Goal: Task Accomplishment & Management: Use online tool/utility

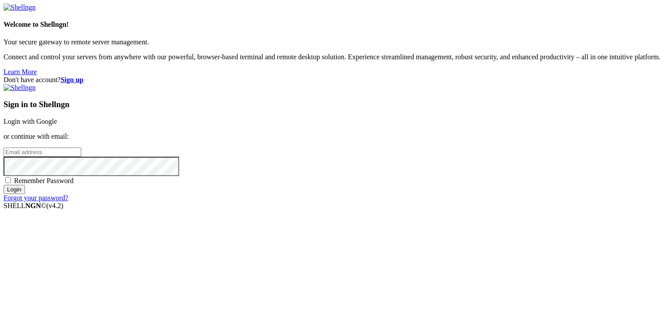
click at [57, 119] on link "Login with Google" at bounding box center [31, 121] width 54 height 7
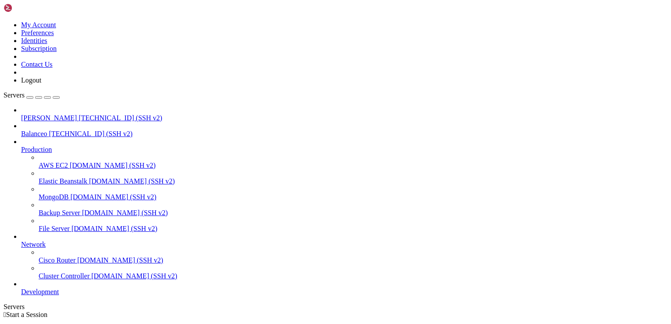
scroll to position [7, 0]
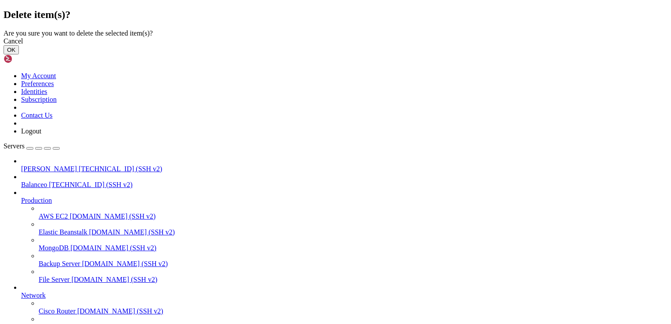
click at [19, 54] on button "OK" at bounding box center [11, 49] width 15 height 9
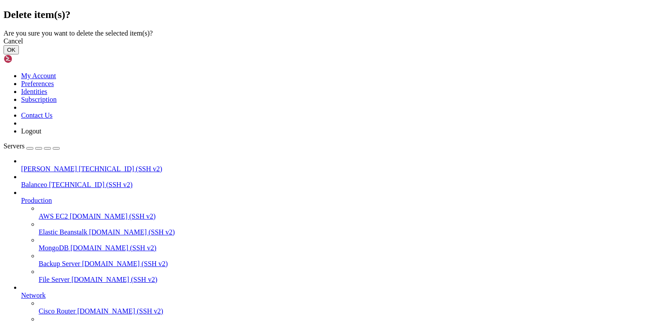
click at [19, 54] on button "OK" at bounding box center [11, 49] width 15 height 9
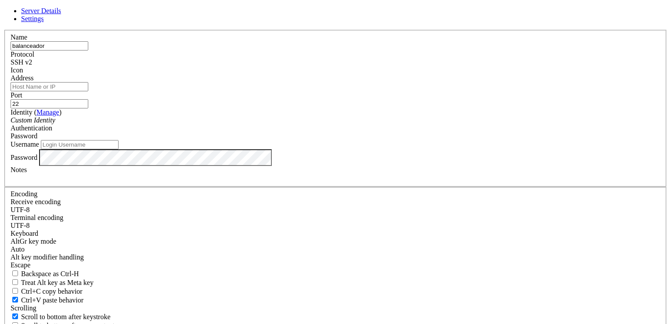
type input "balanceador"
click at [88, 91] on input "Address" at bounding box center [50, 86] width 78 height 9
paste input "[TECHNICAL_ID]"
type input "[TECHNICAL_ID]"
click at [119, 149] on input "Username" at bounding box center [80, 144] width 78 height 9
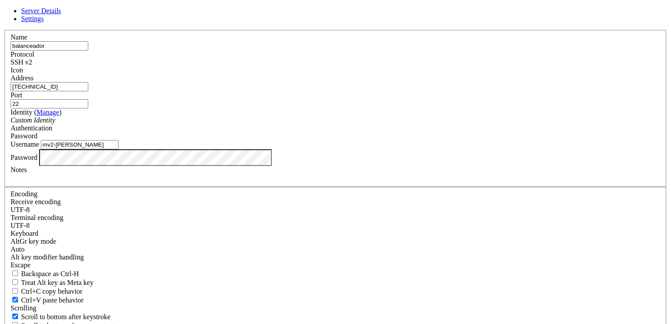
type input "mv2-[PERSON_NAME]"
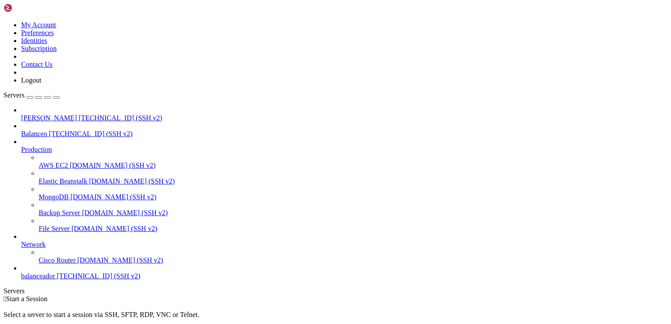
click at [74, 280] on span "[TECHNICAL_ID] (SSH v2)" at bounding box center [98, 275] width 83 height 7
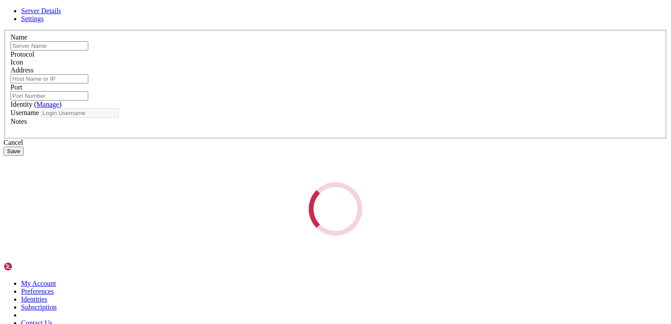
type input "balanceador"
type input "[TECHNICAL_ID]"
type input "22"
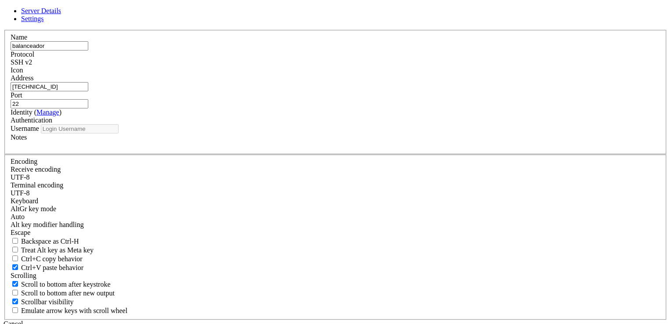
type input "mv2-[PERSON_NAME]"
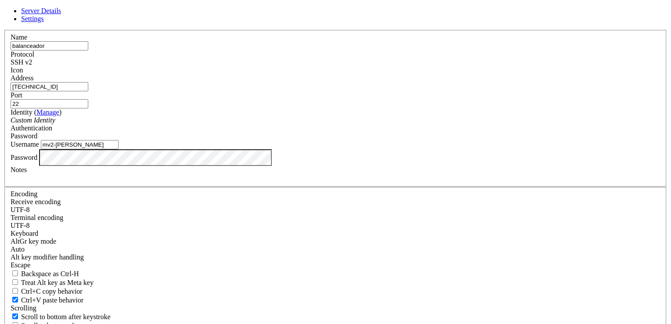
click at [88, 91] on input "[TECHNICAL_ID]" at bounding box center [50, 86] width 78 height 9
paste input "[TECHNICAL_ID] (ip-publica-[PERSON_NAME])"
type input "[TECHNICAL_ID] (ip-publica-[PERSON_NAME])"
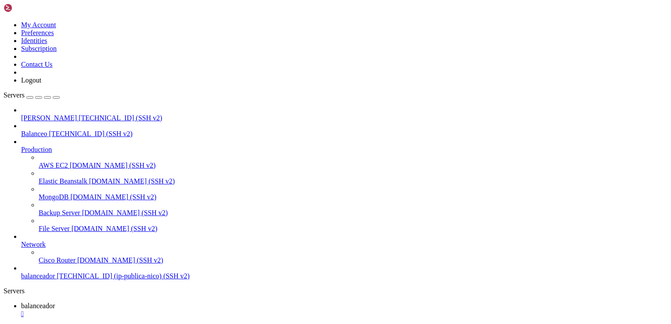
click at [55, 280] on span "balanceador" at bounding box center [38, 275] width 34 height 7
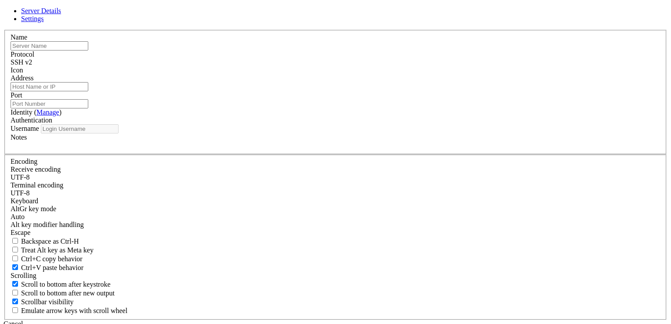
type input "balanceador"
type input "[TECHNICAL_ID] (ip-publica-[PERSON_NAME])"
type input "22"
type input "mv2-[PERSON_NAME]"
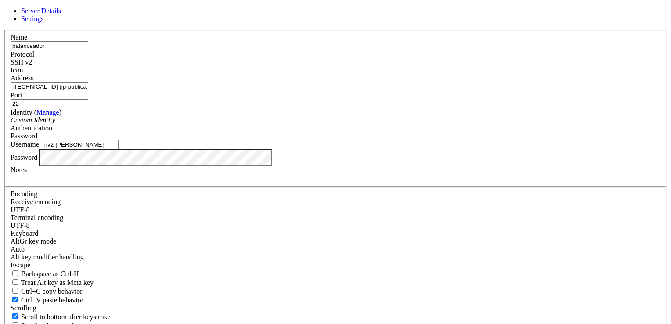
click at [88, 50] on input "balanceador" at bounding box center [50, 45] width 78 height 9
paste input "[TECHNICAL_ID] (ip-publica-[PERSON_NAME])"
click at [88, 50] on input "balanceador68.220.236.4 (ip-publica-nico)" at bounding box center [50, 45] width 78 height 9
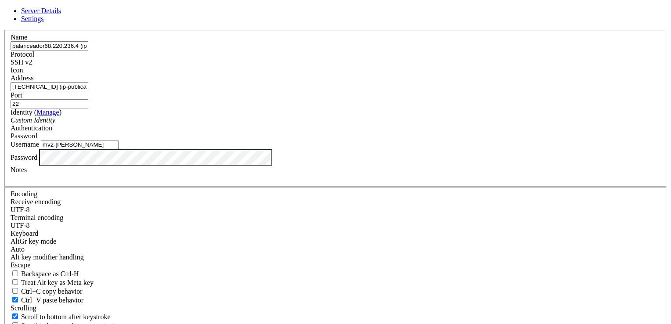
click at [88, 50] on input "balanceador68.220.236.4 (ip-publica-nico)" at bounding box center [50, 45] width 78 height 9
paste input "text"
type input "[TECHNICAL_ID] (ip-publica-[PERSON_NAME])"
click at [119, 149] on input "mv2-[PERSON_NAME]" at bounding box center [80, 144] width 78 height 9
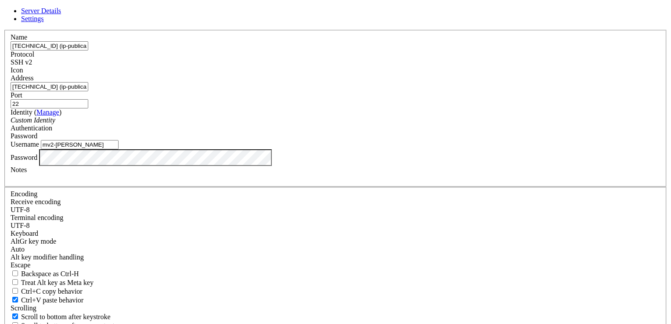
click at [119, 149] on input "mv2-[PERSON_NAME]" at bounding box center [80, 144] width 78 height 9
type input "[PERSON_NAME]"
click at [88, 50] on input "[TECHNICAL_ID] (ip-publica-[PERSON_NAME])" at bounding box center [50, 45] width 78 height 9
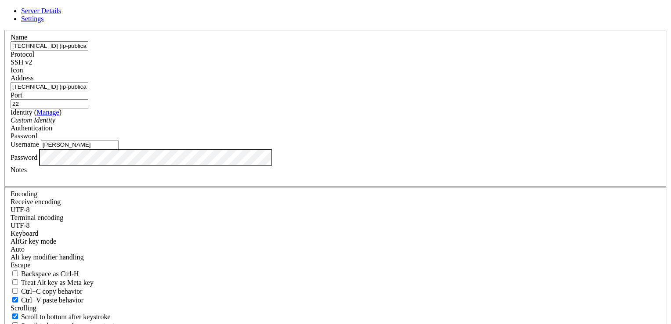
click at [88, 50] on input "[TECHNICAL_ID] (ip-publica-[PERSON_NAME])" at bounding box center [50, 45] width 78 height 9
type input "balanceador"
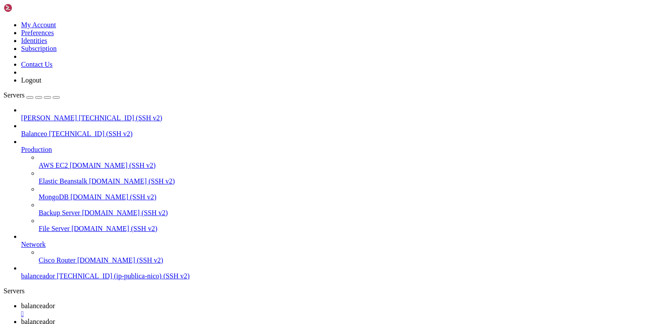
click at [55, 280] on span "balanceador" at bounding box center [38, 275] width 34 height 7
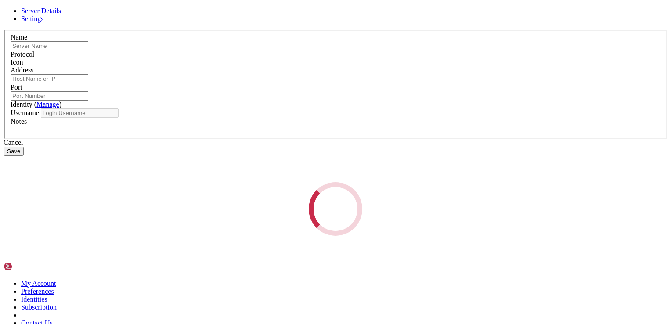
type input "balanceador"
type input "[TECHNICAL_ID] (ip-publica-[PERSON_NAME])"
type input "22"
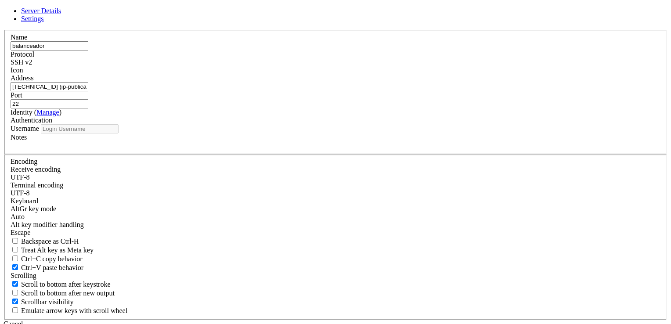
type input "[PERSON_NAME]"
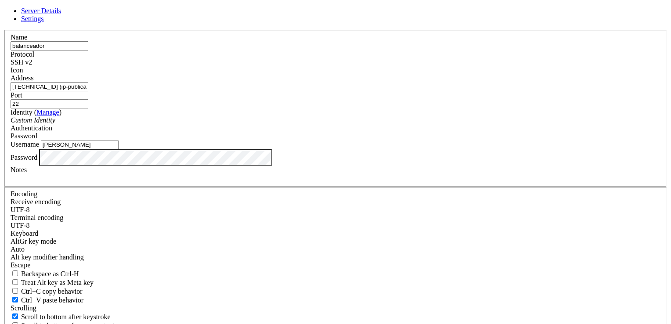
click at [119, 149] on input "[PERSON_NAME]" at bounding box center [80, 144] width 78 height 9
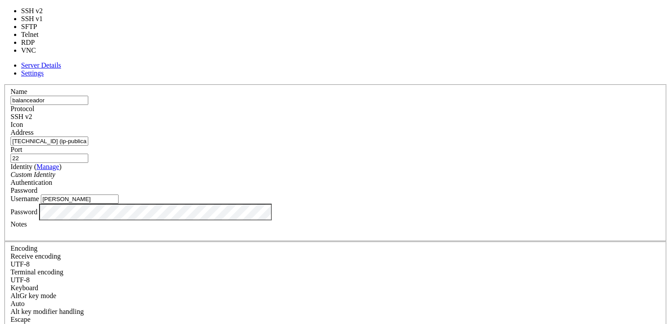
click at [407, 113] on div "SSH v2" at bounding box center [336, 117] width 650 height 8
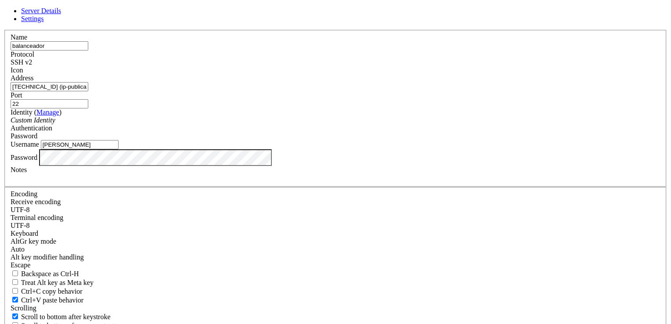
click at [407, 66] on div "SSH v2" at bounding box center [336, 62] width 650 height 8
click at [88, 91] on input "[TECHNICAL_ID] (ip-publica-[PERSON_NAME])" at bounding box center [50, 86] width 78 height 9
type input "[TECHNICAL_ID]"
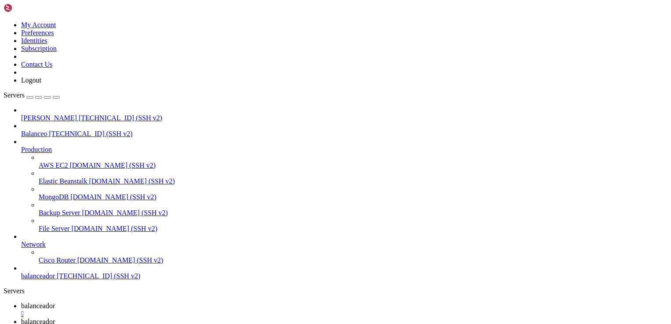
click at [57, 280] on span "[TECHNICAL_ID] (SSH v2)" at bounding box center [98, 275] width 83 height 7
